Goal: Check status

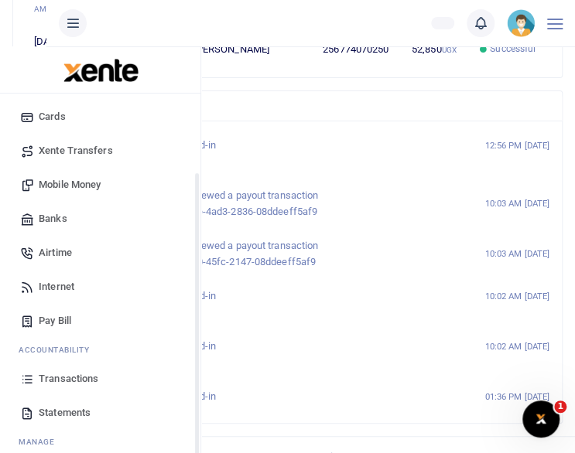
scroll to position [98, 0]
click at [51, 370] on link "Transactions" at bounding box center [100, 379] width 176 height 34
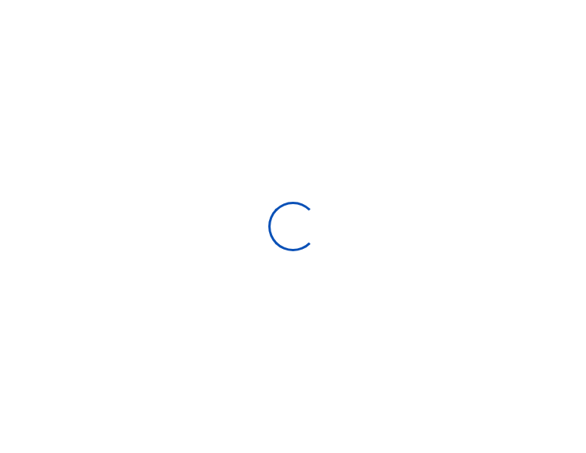
select select
type input "08/17/2025 - 09/15/2025"
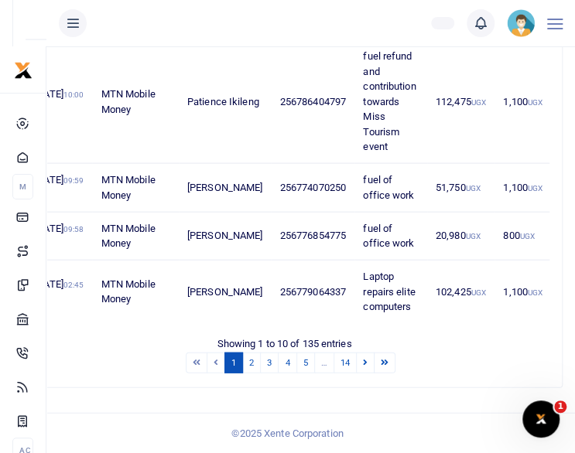
scroll to position [1035, 0]
click at [289, 353] on link "4" at bounding box center [287, 363] width 19 height 21
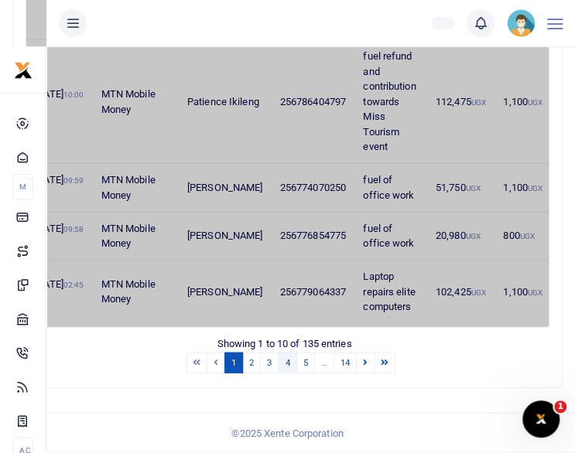
scroll to position [1004, 0]
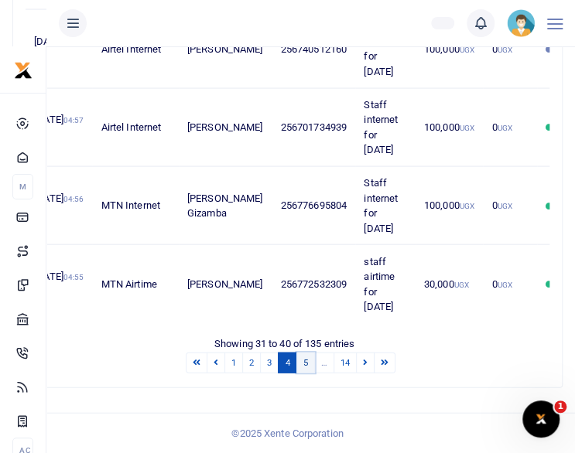
click at [308, 353] on link "5" at bounding box center [305, 363] width 19 height 21
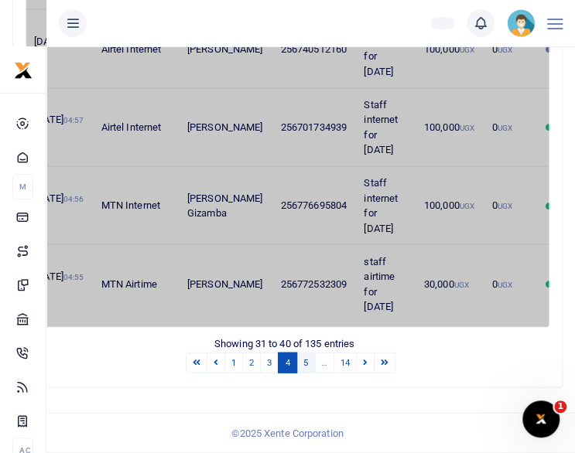
scroll to position [883, 0]
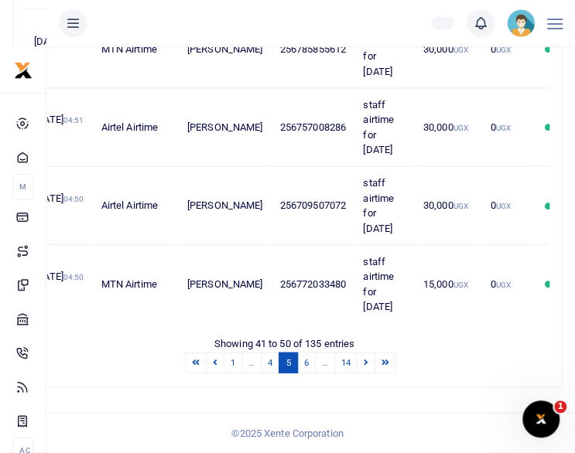
click at [308, 353] on link "6" at bounding box center [306, 363] width 19 height 21
click at [308, 353] on link "7" at bounding box center [306, 363] width 19 height 21
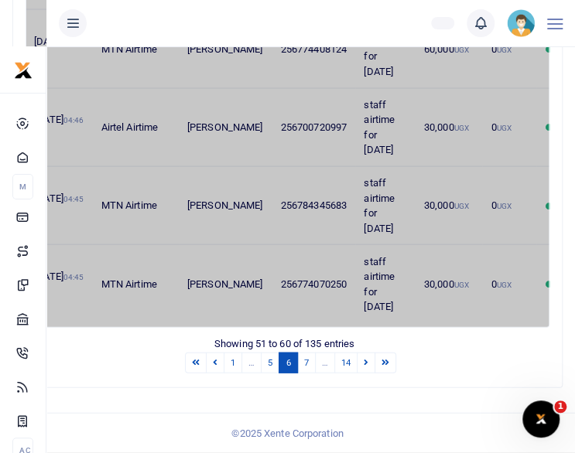
scroll to position [854, 0]
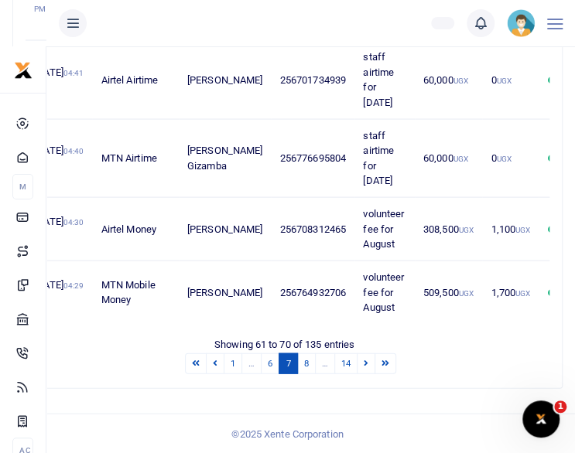
click at [308, 353] on link "8" at bounding box center [306, 363] width 19 height 21
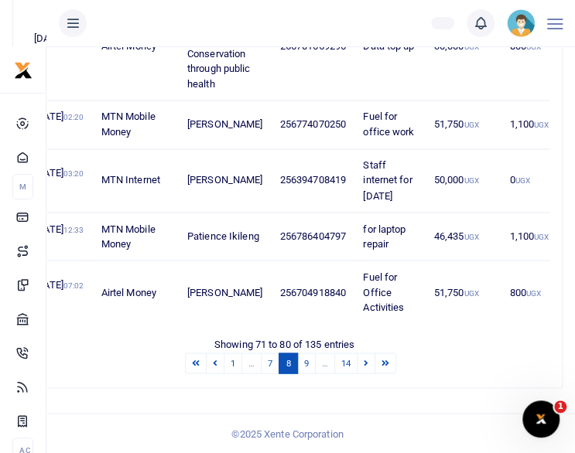
scroll to position [794, 0]
click at [273, 353] on link "7" at bounding box center [270, 363] width 19 height 21
